Goal: Find specific page/section: Find specific page/section

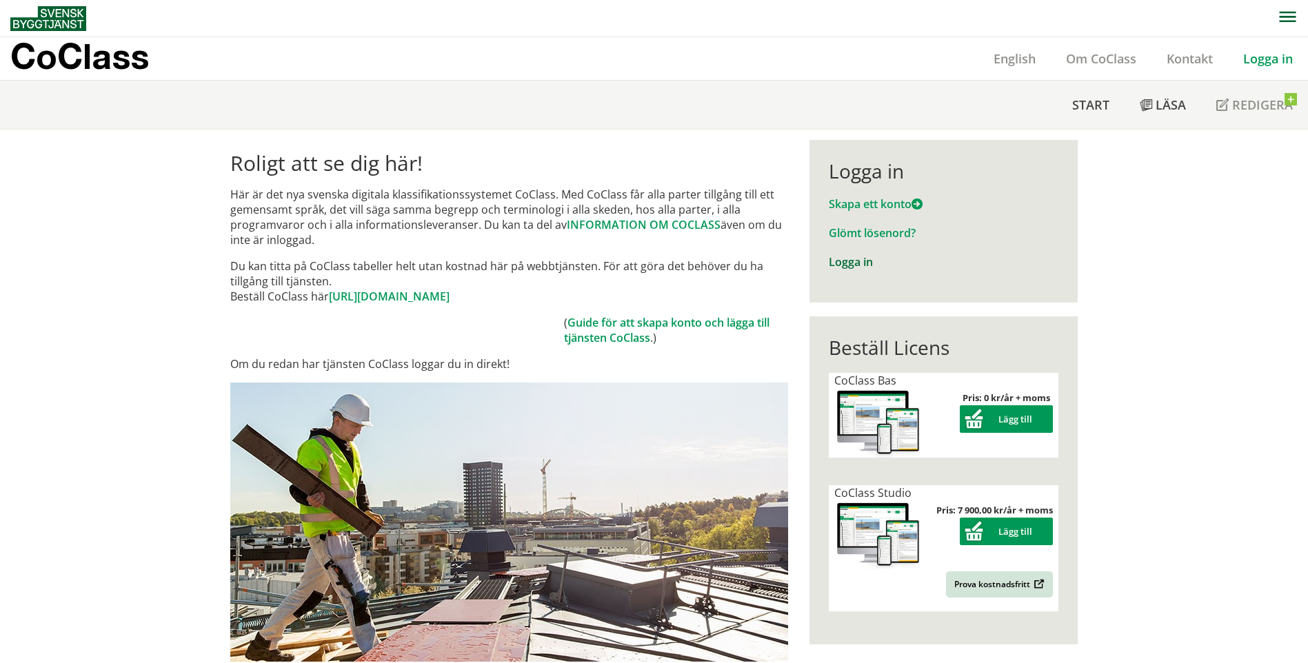
click at [844, 260] on link "Logga in" at bounding box center [851, 261] width 44 height 15
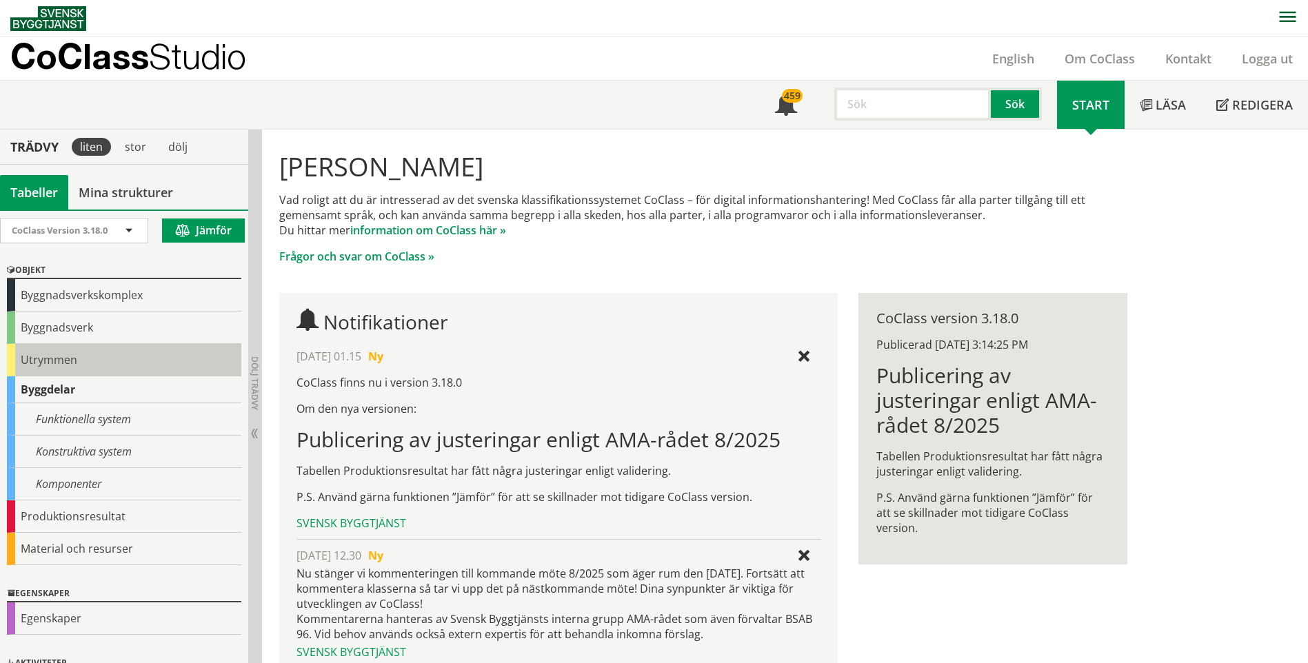
click at [61, 354] on div "Utrymmen" at bounding box center [124, 360] width 234 height 32
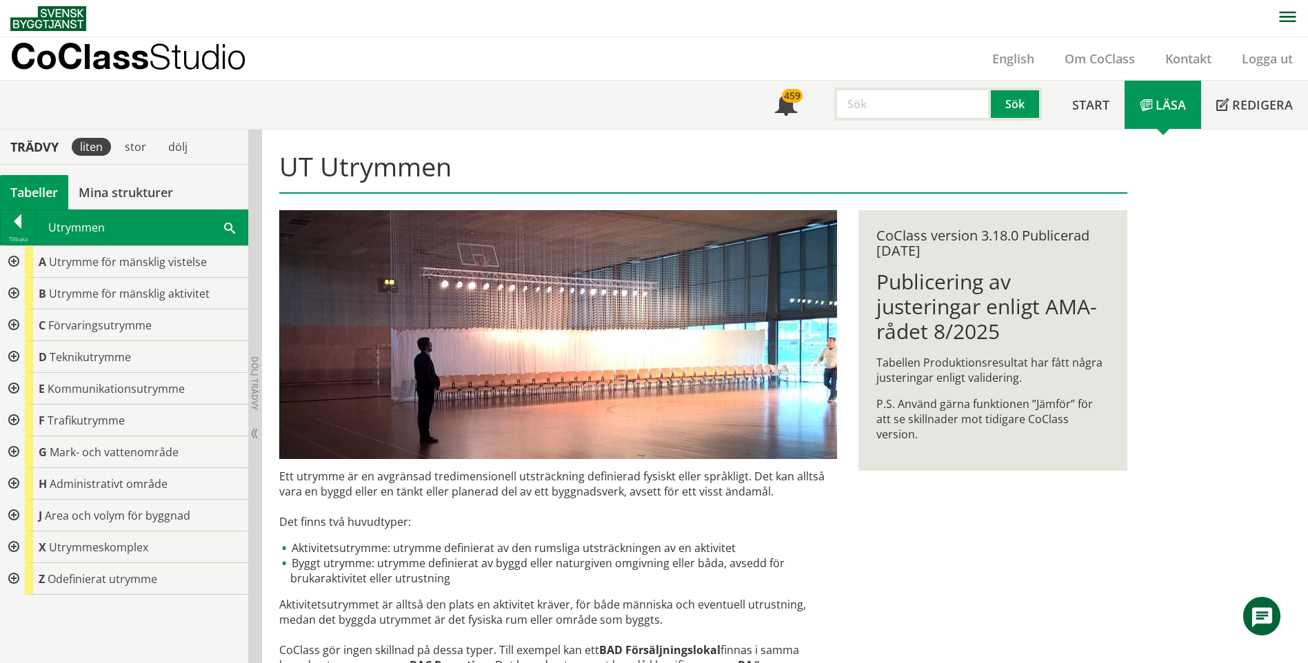
click at [13, 261] on div at bounding box center [12, 262] width 25 height 32
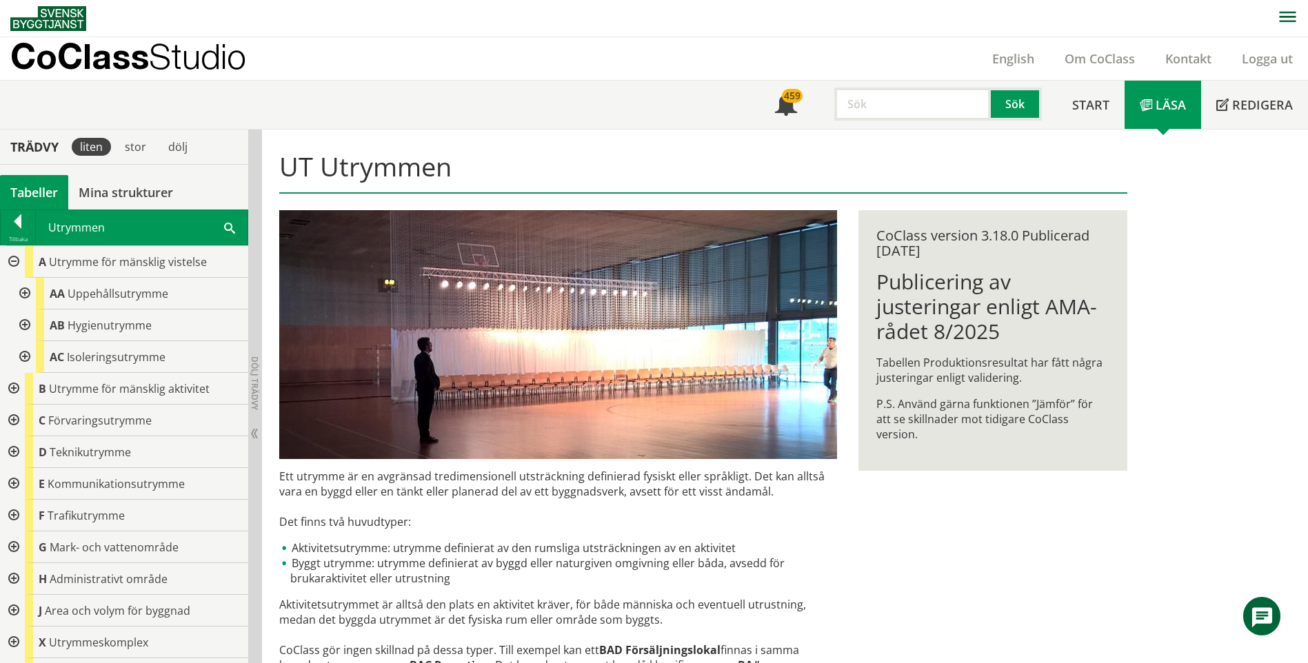
click at [25, 292] on div at bounding box center [23, 294] width 25 height 32
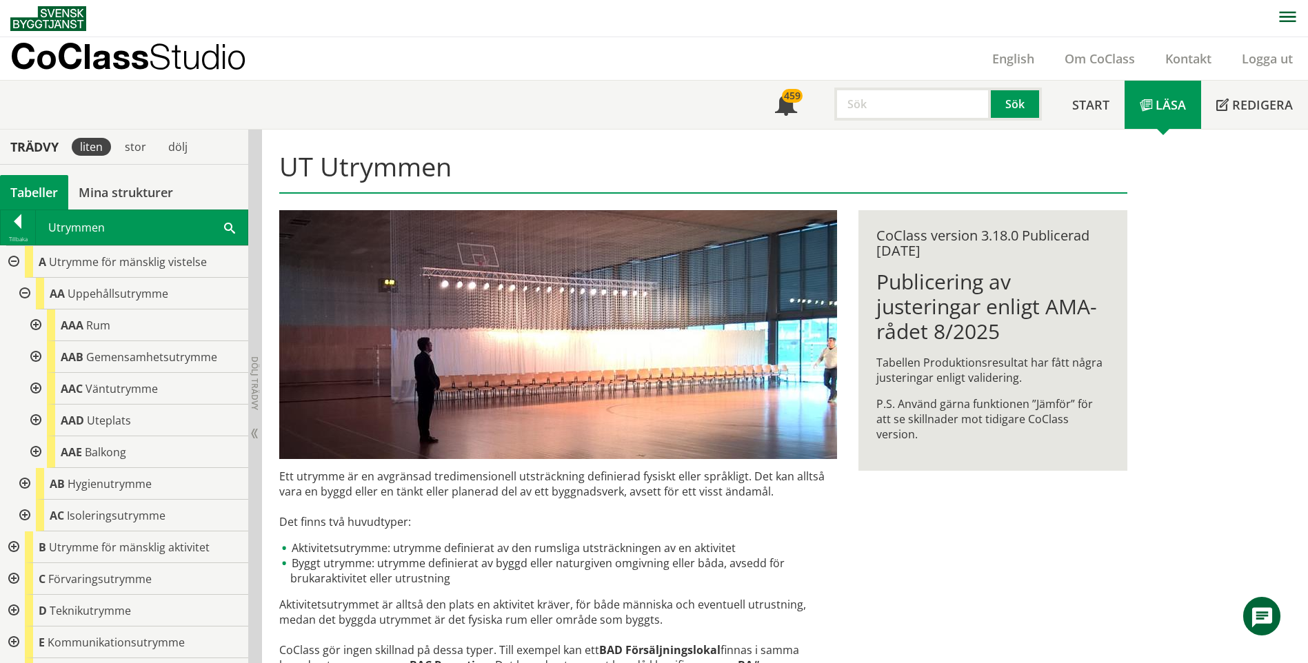
click at [38, 390] on div at bounding box center [34, 389] width 25 height 32
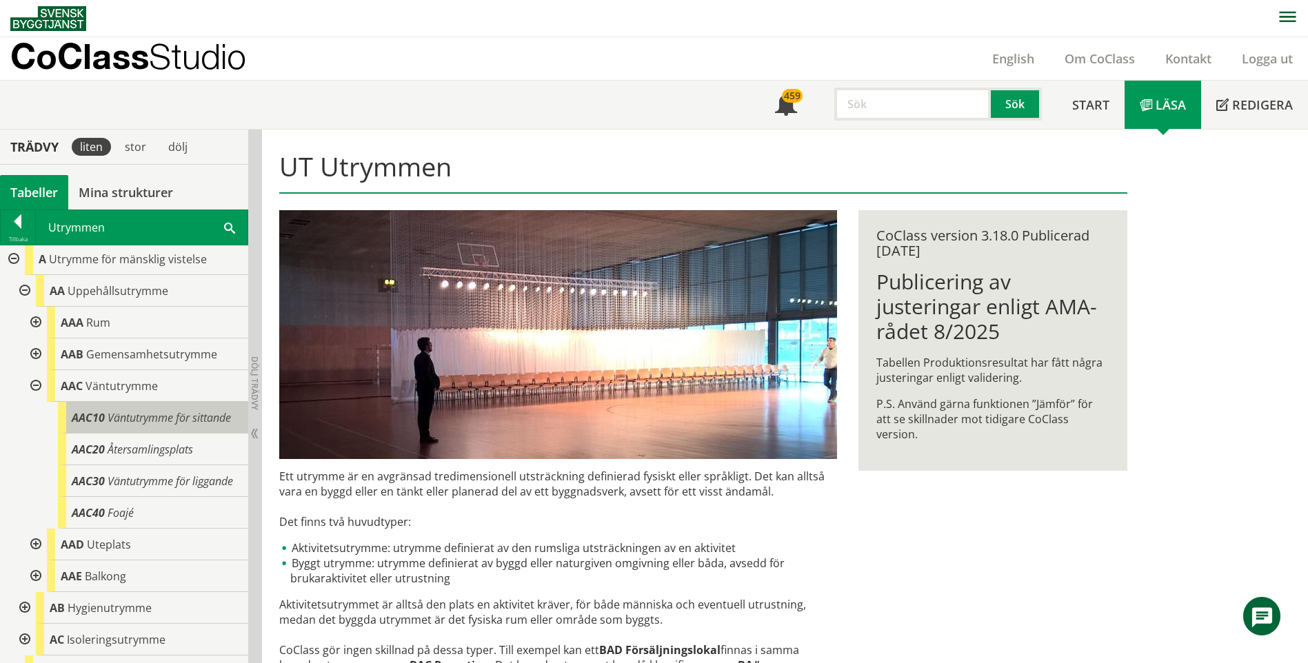
scroll to position [1, 0]
click at [24, 298] on div at bounding box center [23, 292] width 25 height 32
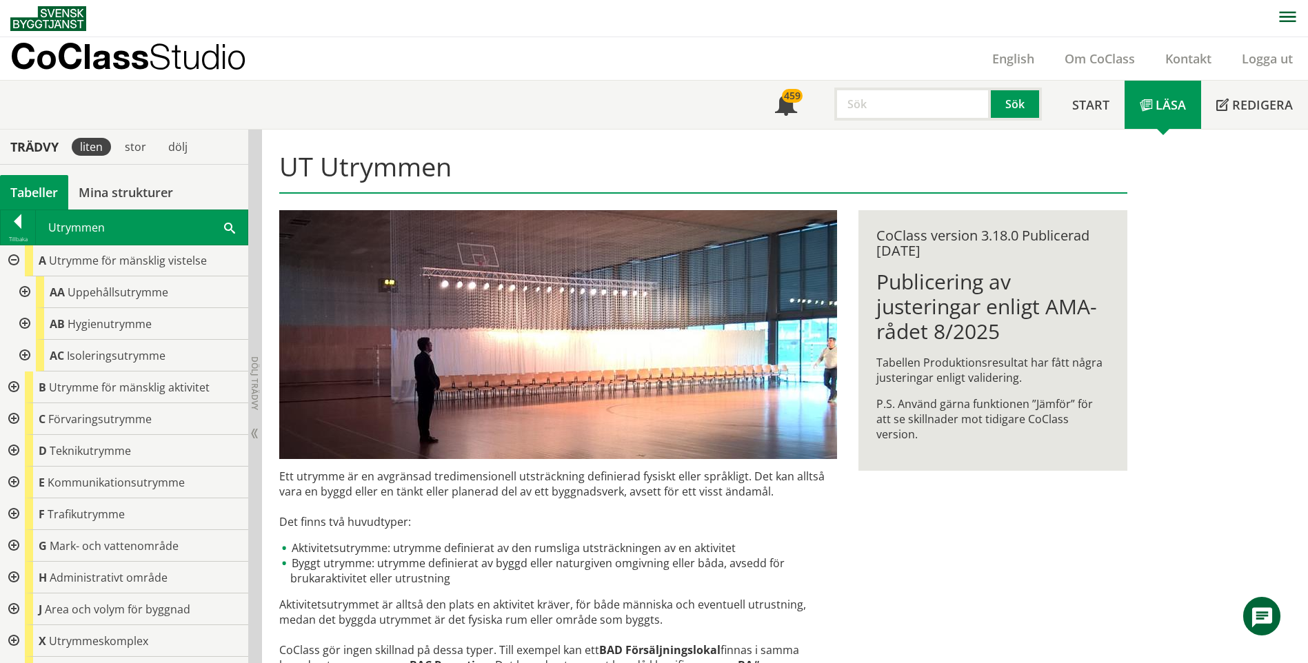
click at [23, 284] on div at bounding box center [23, 292] width 25 height 32
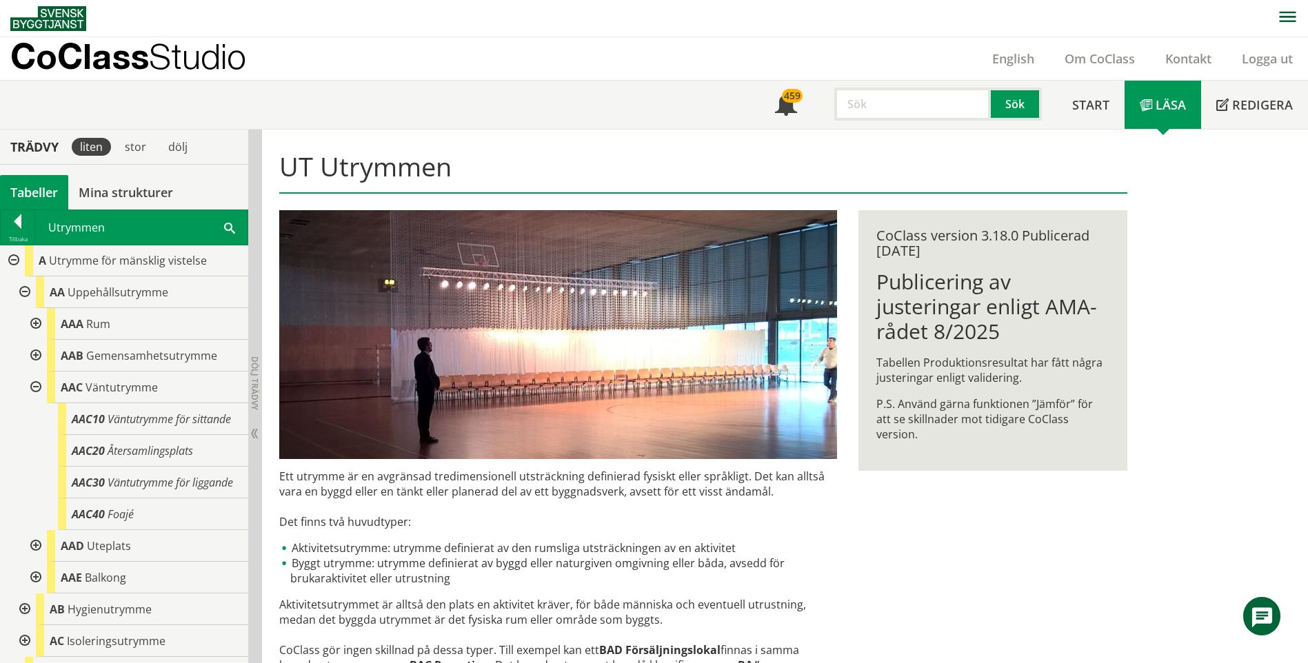
click at [10, 260] on div at bounding box center [12, 261] width 25 height 32
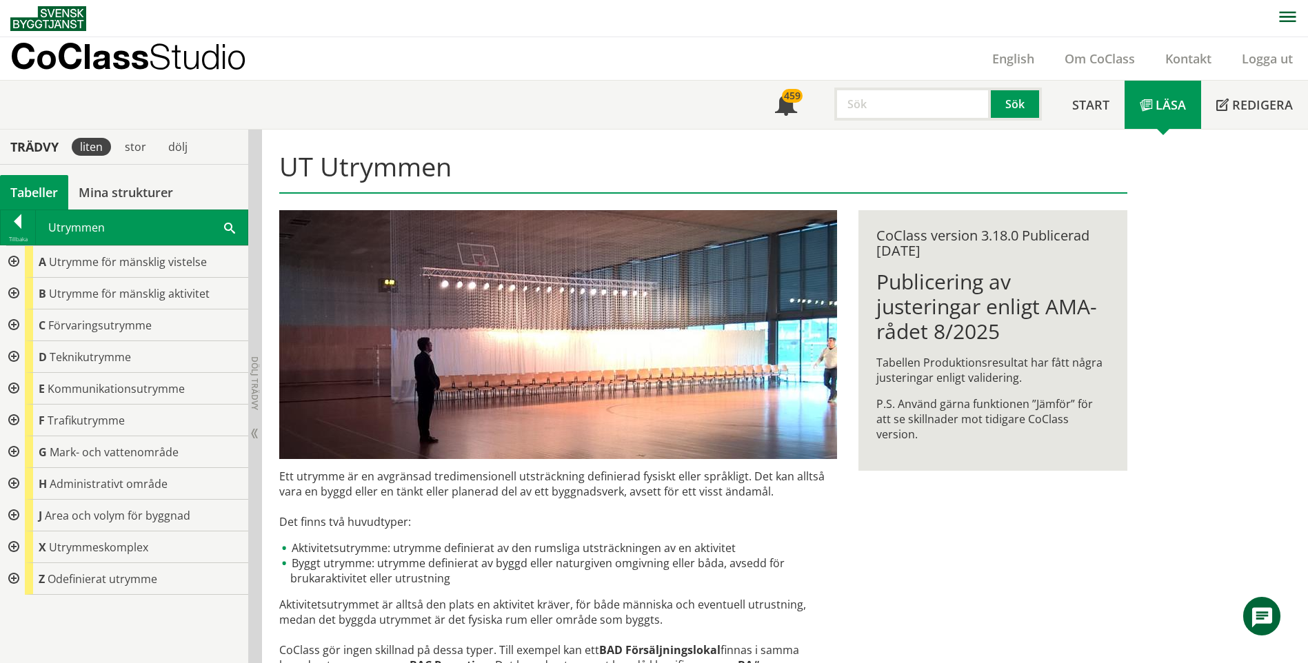
click at [13, 359] on div at bounding box center [12, 357] width 25 height 32
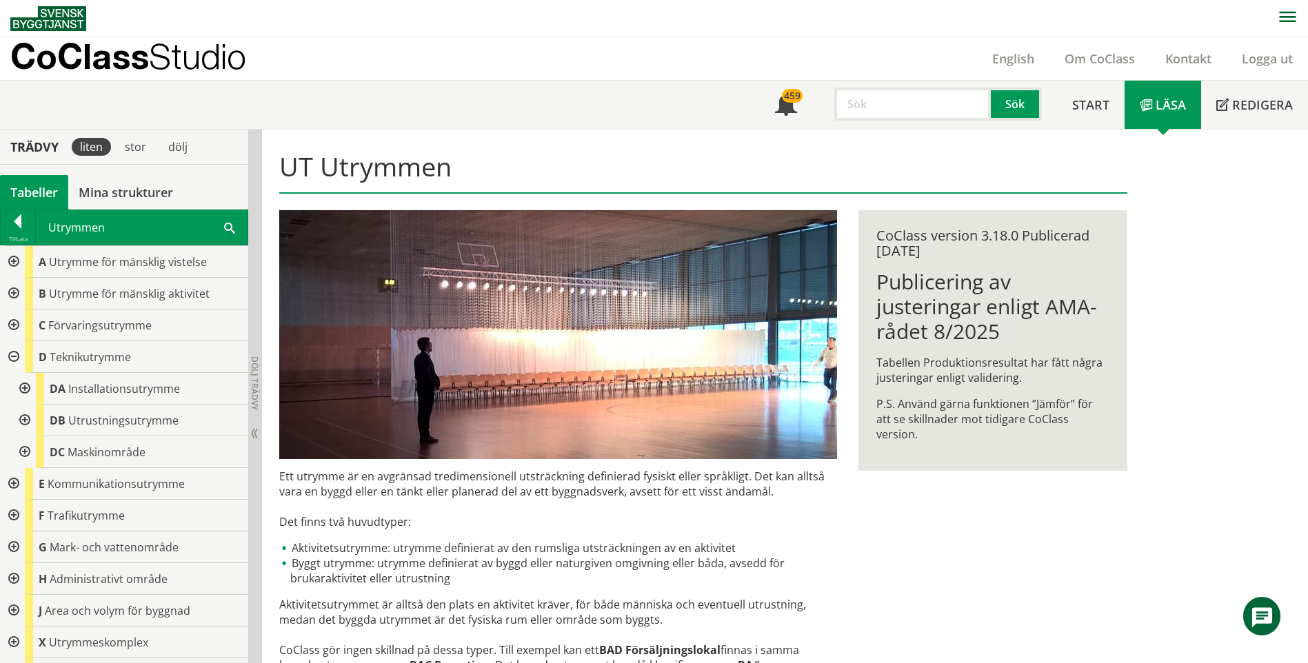
click at [22, 392] on div at bounding box center [23, 389] width 25 height 32
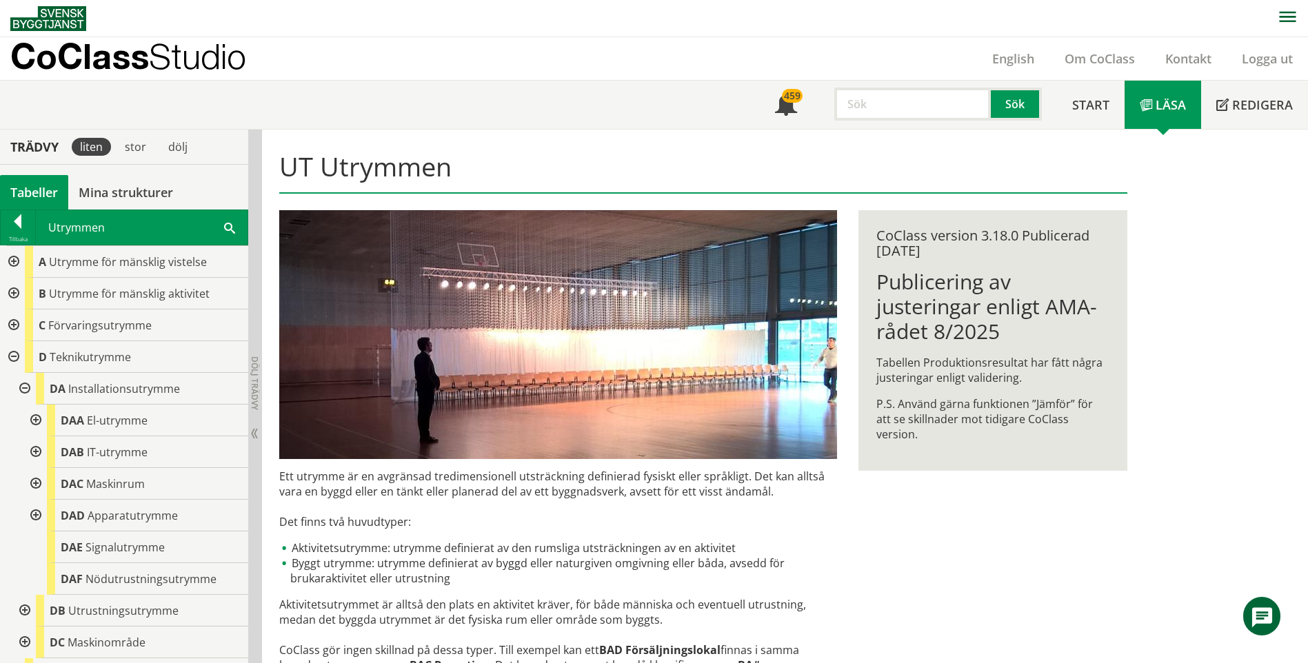
click at [41, 416] on div at bounding box center [34, 421] width 25 height 32
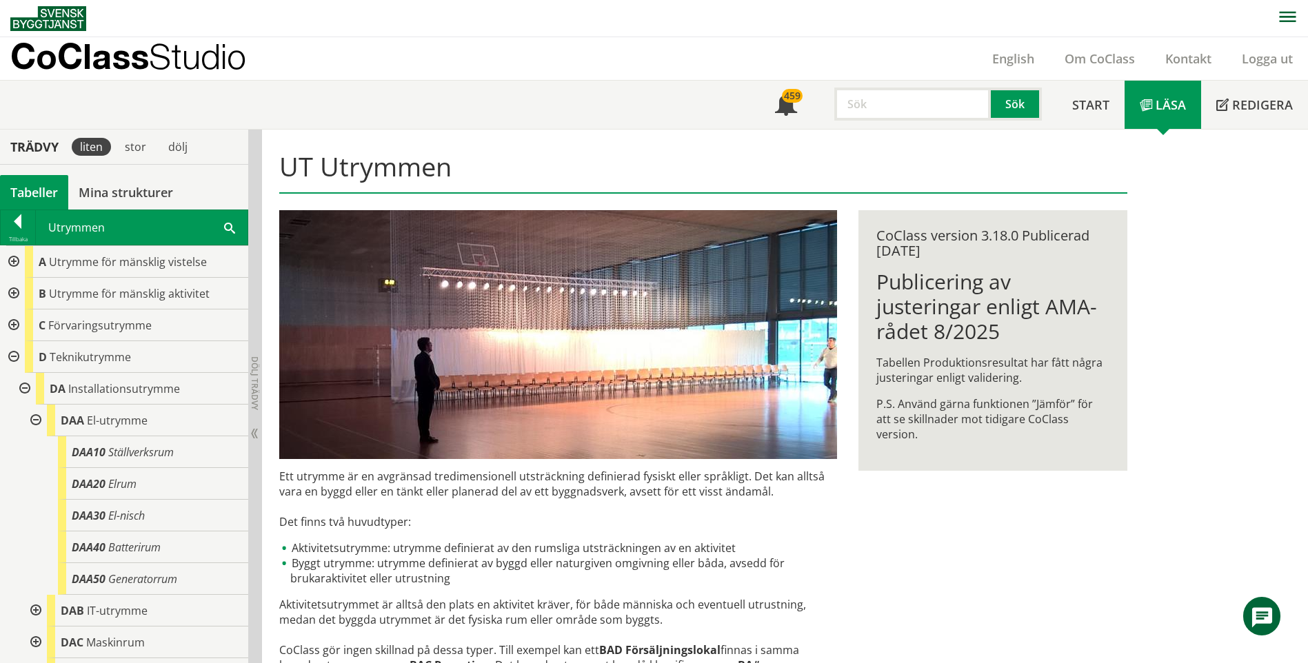
click at [23, 386] on div at bounding box center [23, 389] width 25 height 32
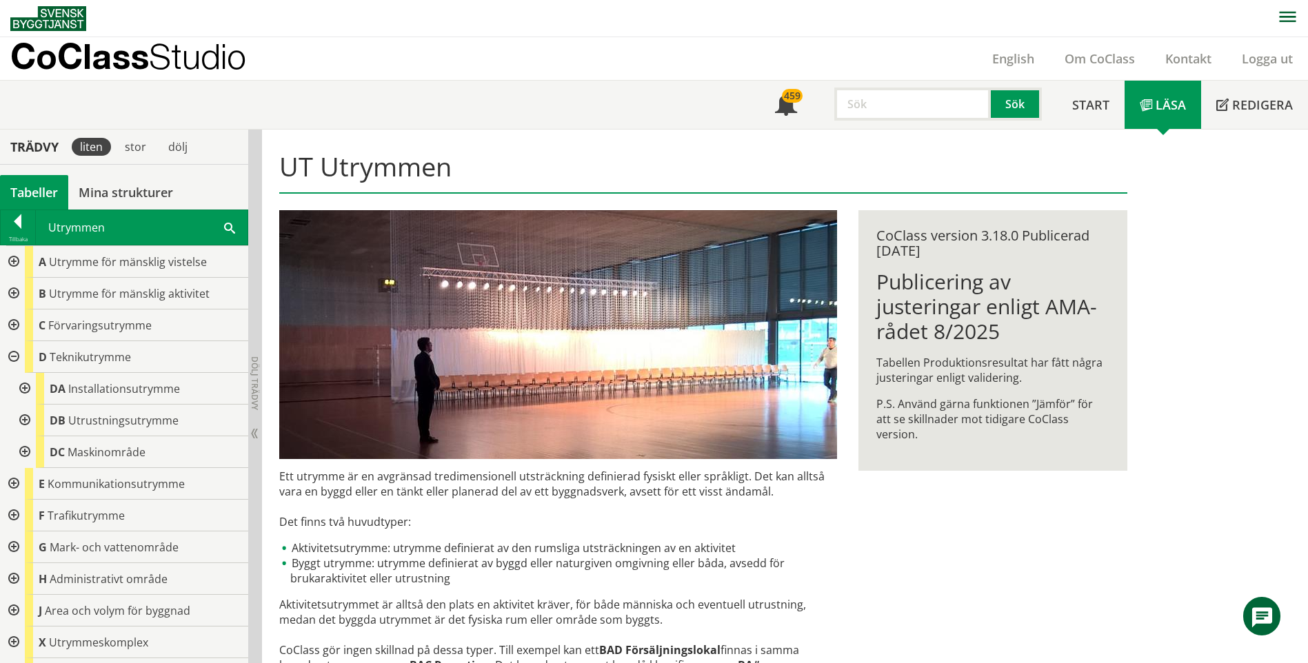
click at [16, 356] on div at bounding box center [12, 357] width 25 height 32
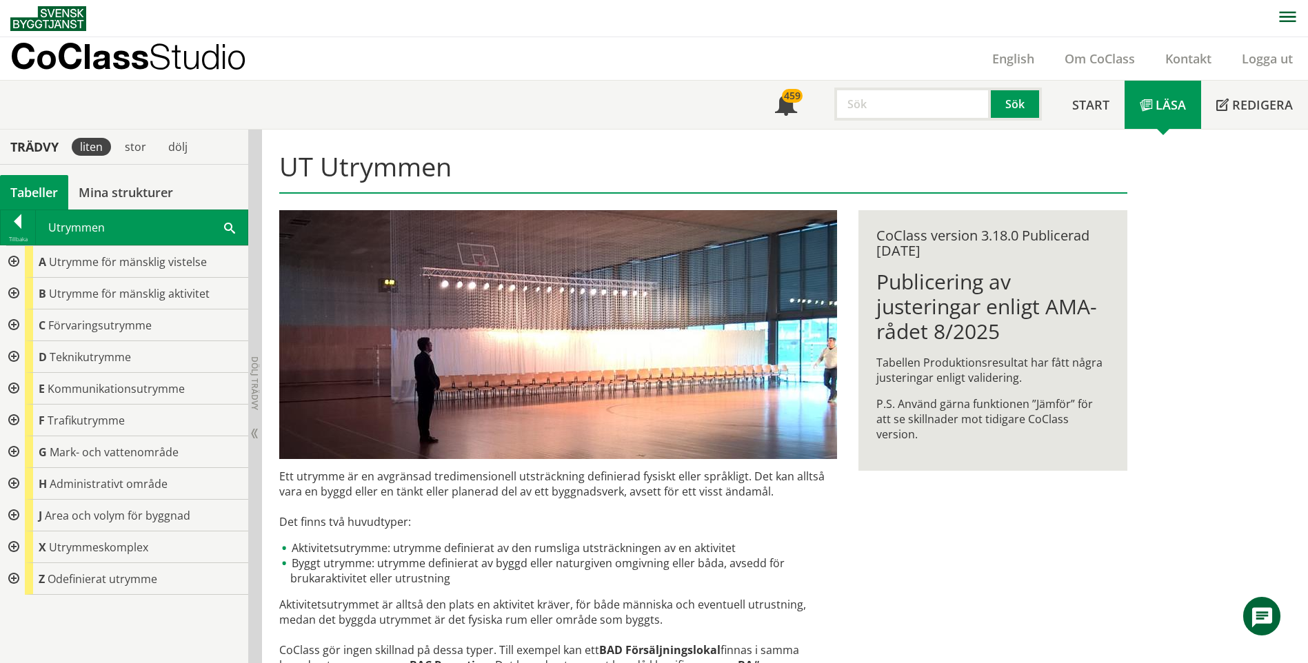
click at [14, 349] on div at bounding box center [12, 357] width 25 height 32
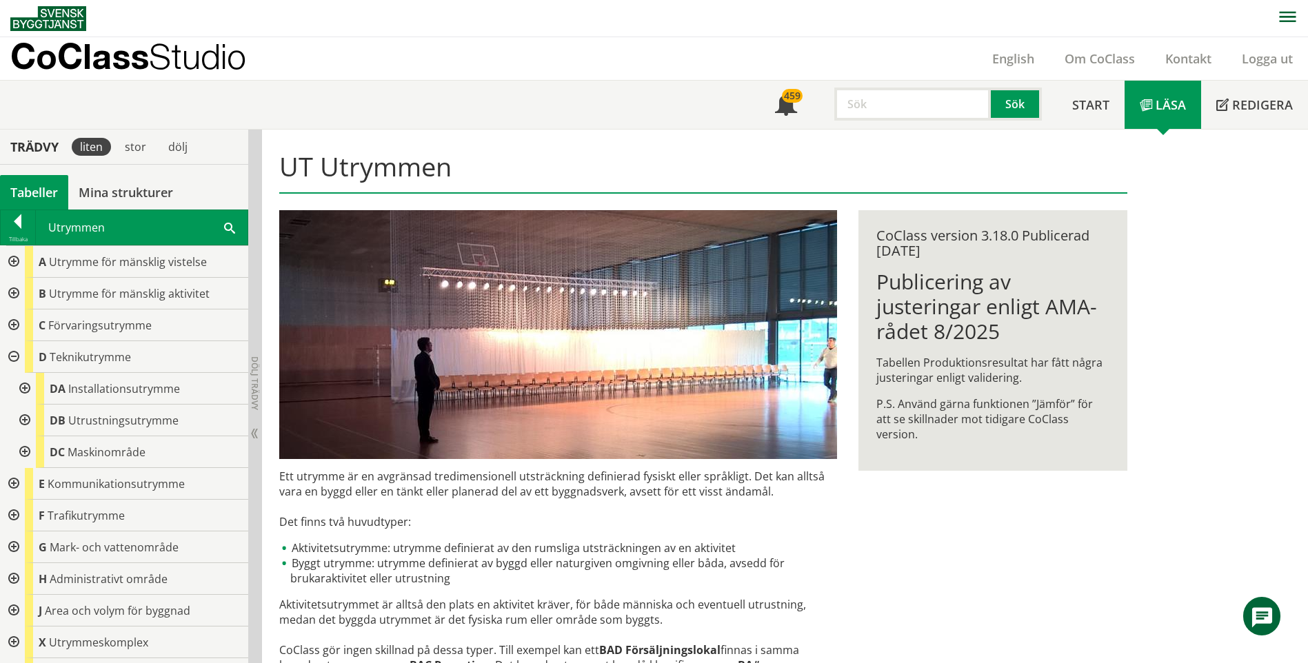
click at [28, 384] on div at bounding box center [23, 389] width 25 height 32
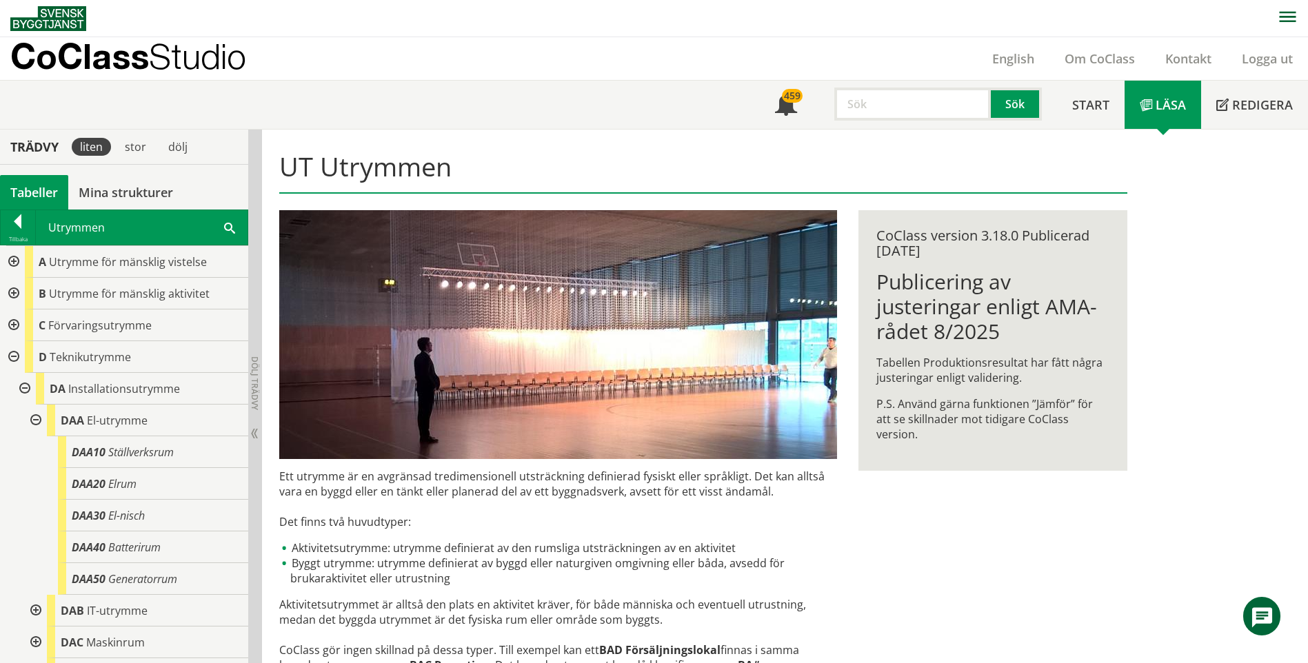
click at [28, 384] on div at bounding box center [23, 389] width 25 height 32
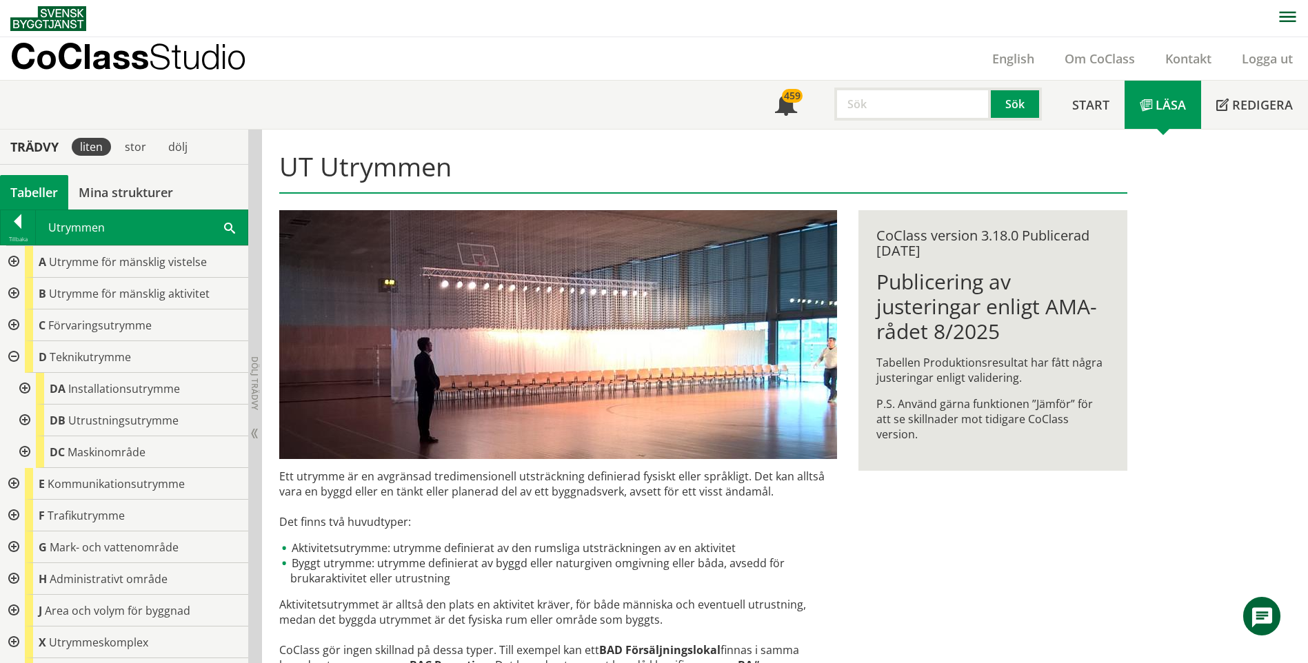
click at [28, 384] on div at bounding box center [23, 389] width 25 height 32
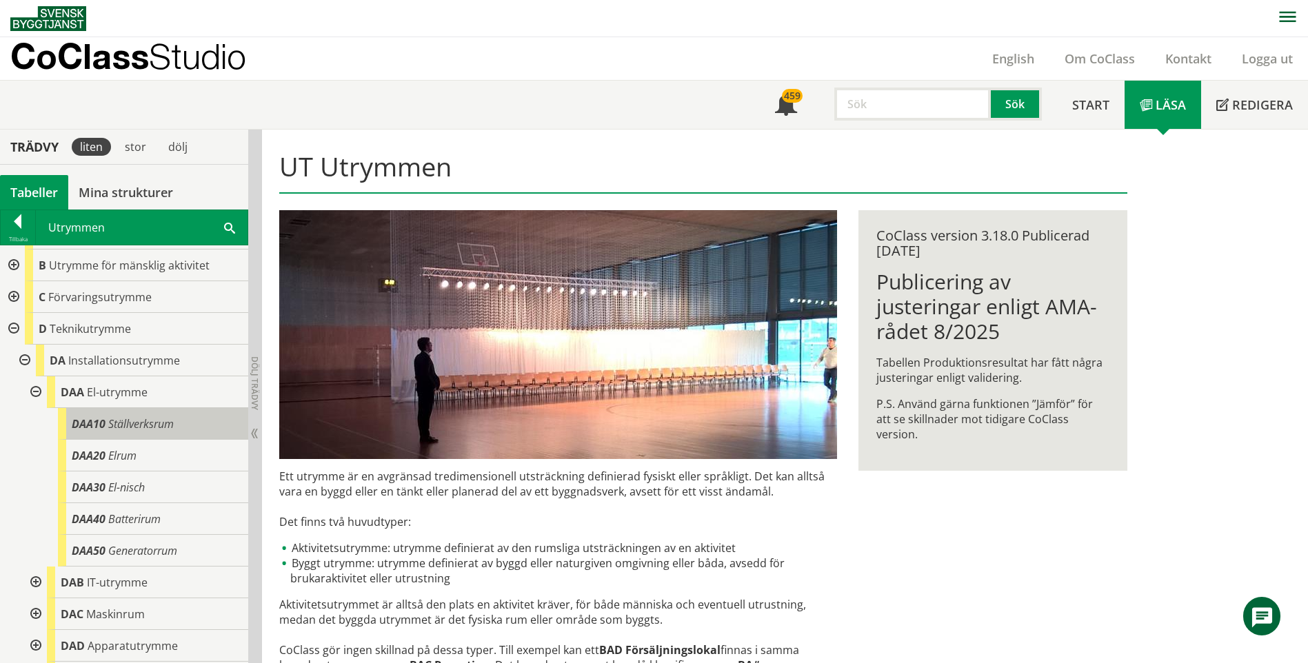
scroll to position [29, 0]
click at [37, 388] on div at bounding box center [34, 392] width 25 height 32
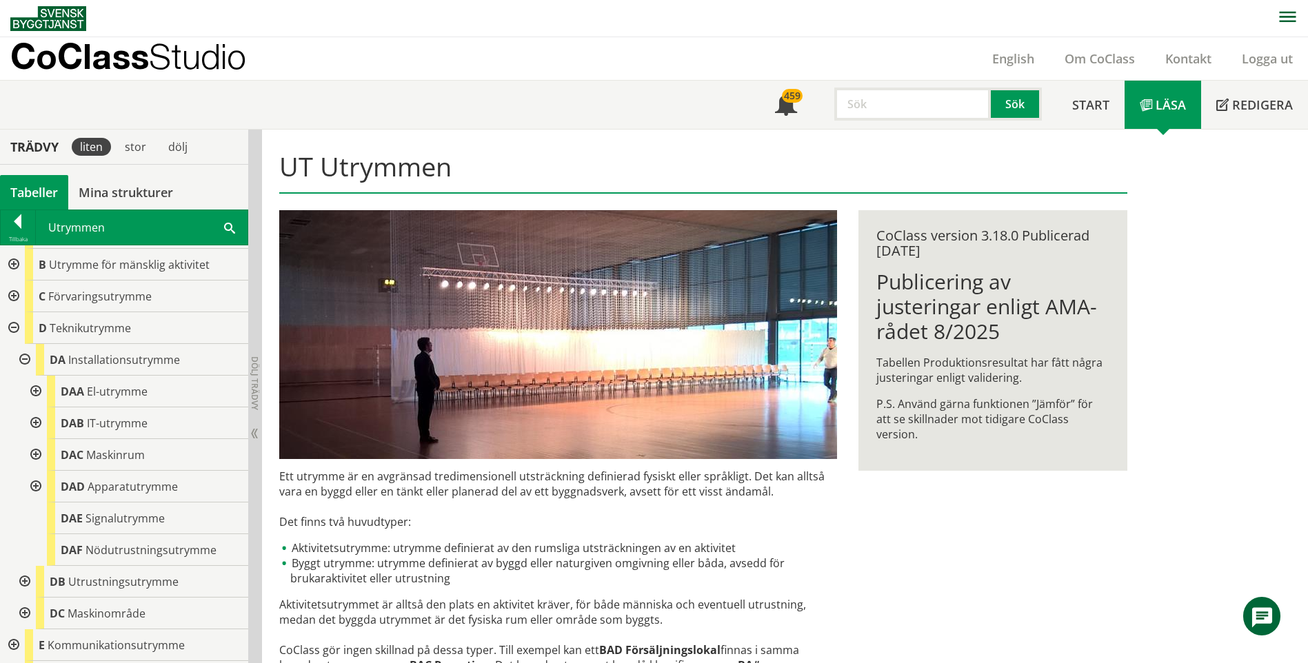
click at [21, 353] on div at bounding box center [23, 360] width 25 height 32
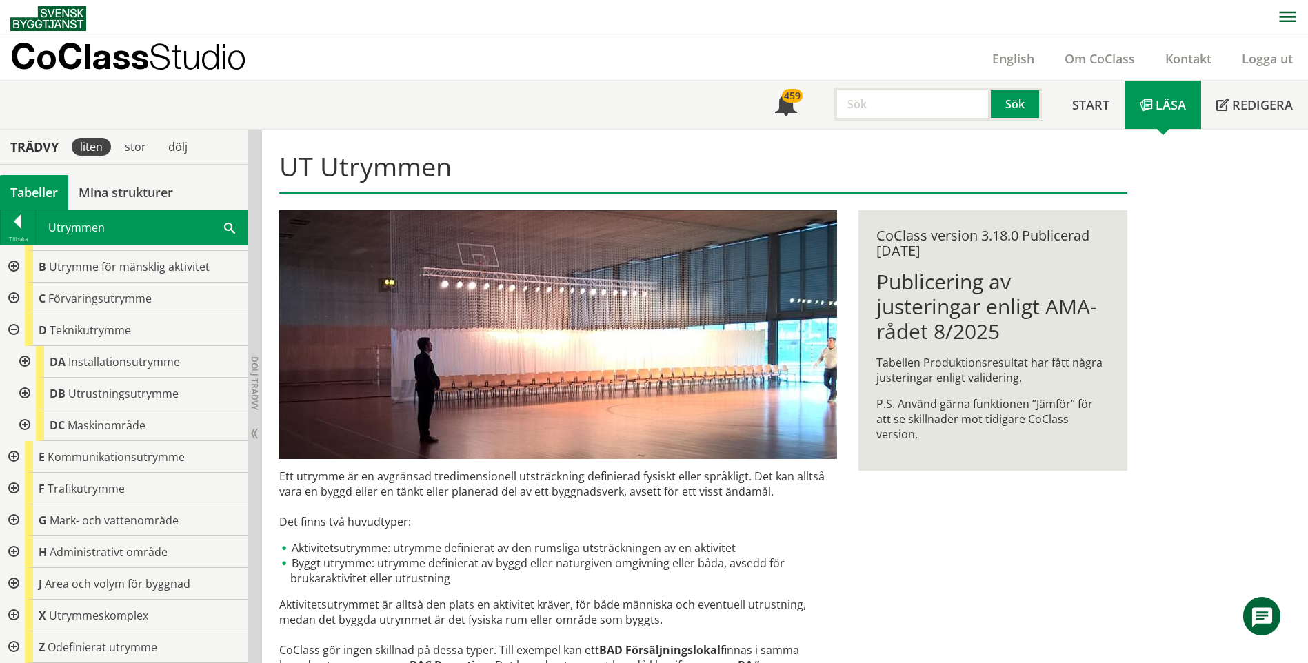
click at [12, 328] on div at bounding box center [12, 330] width 25 height 32
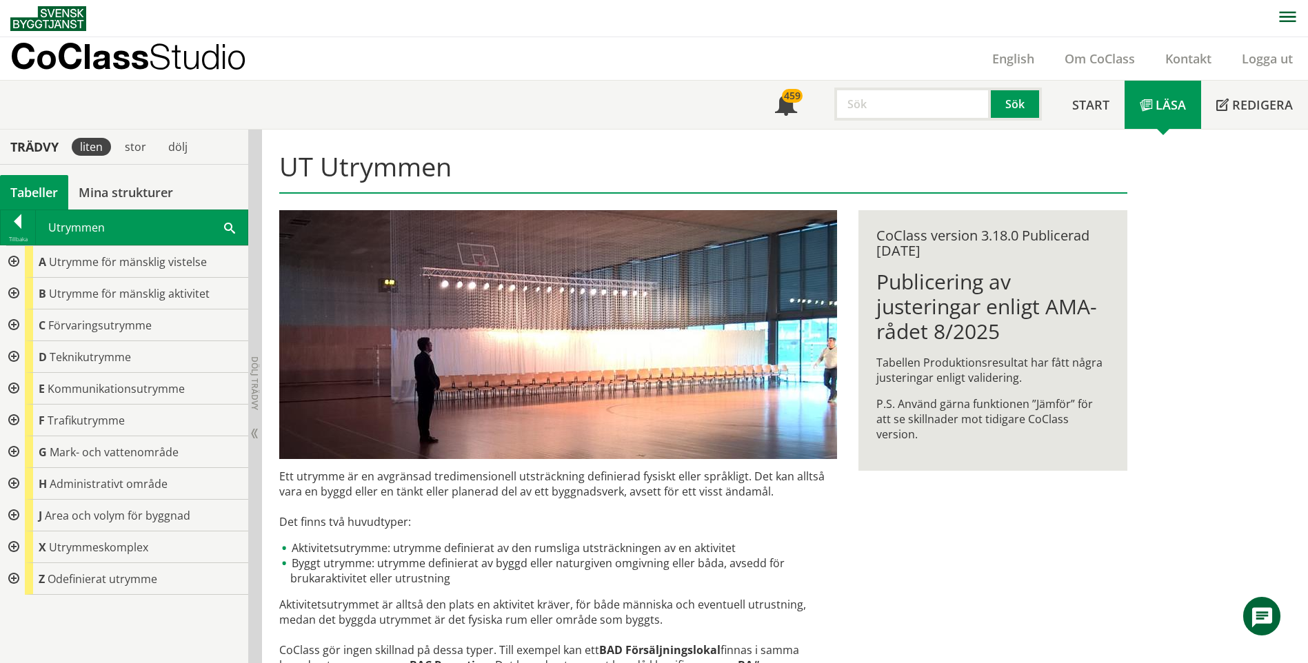
scroll to position [0, 0]
